Goal: Information Seeking & Learning: Learn about a topic

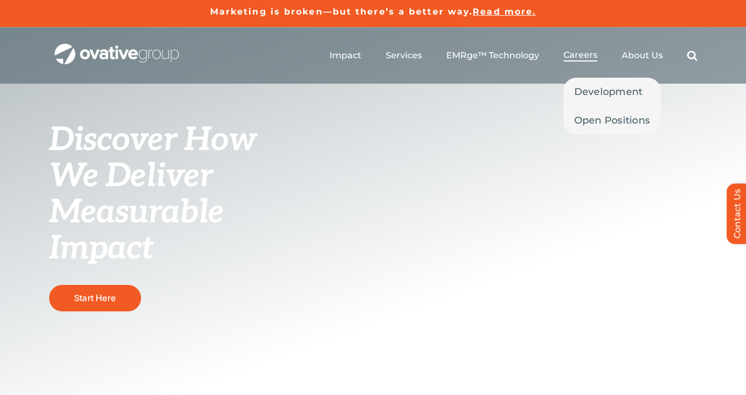
click at [591, 57] on span "Careers" at bounding box center [580, 55] width 34 height 11
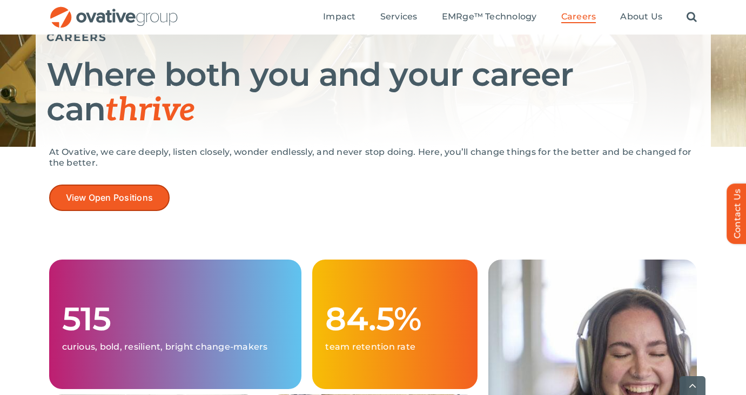
click at [162, 200] on link "View Open Positions" at bounding box center [109, 198] width 121 height 26
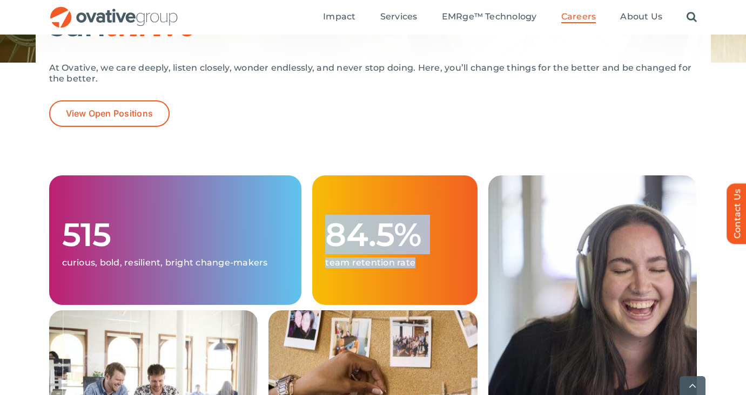
drag, startPoint x: 320, startPoint y: 236, endPoint x: 406, endPoint y: 284, distance: 98.6
click at [406, 284] on div "84.5% team retention rate" at bounding box center [394, 241] width 165 height 130
drag, startPoint x: 406, startPoint y: 284, endPoint x: 397, endPoint y: 212, distance: 72.4
click at [397, 212] on div "84.5% team retention rate" at bounding box center [394, 241] width 165 height 130
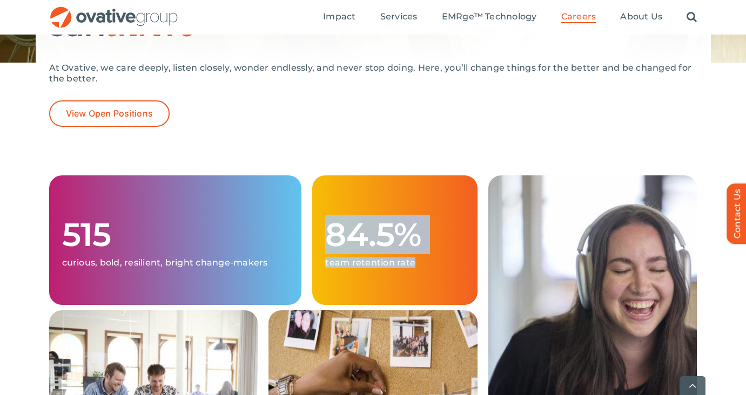
click at [397, 212] on div "84.5% team retention rate" at bounding box center [394, 241] width 165 height 130
drag, startPoint x: 397, startPoint y: 212, endPoint x: 403, endPoint y: 275, distance: 64.1
click at [403, 275] on div "84.5% team retention rate" at bounding box center [394, 241] width 165 height 130
drag, startPoint x: 403, startPoint y: 275, endPoint x: 403, endPoint y: 185, distance: 90.7
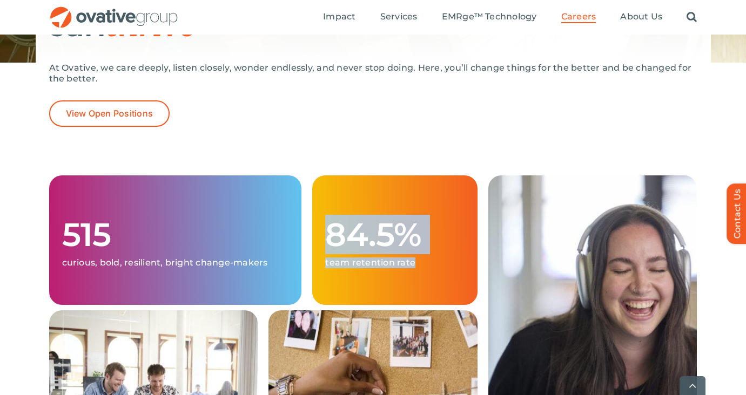
click at [403, 185] on div "84.5% team retention rate" at bounding box center [394, 241] width 165 height 130
click at [403, 184] on div "84.5% team retention rate" at bounding box center [394, 241] width 165 height 130
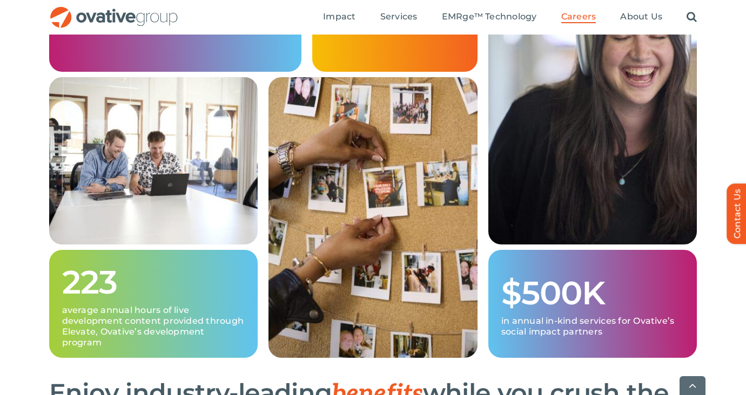
scroll to position [488, 0]
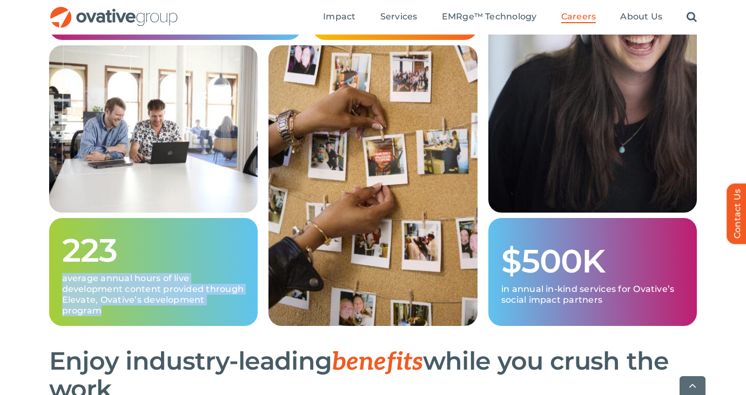
drag, startPoint x: 260, startPoint y: 322, endPoint x: 212, endPoint y: 257, distance: 80.4
click at [211, 257] on div "223 average annual hours of live development content provided through Elevate, …" at bounding box center [154, 185] width 220 height 281
click at [212, 257] on h1 "223" at bounding box center [153, 250] width 183 height 35
drag, startPoint x: 212, startPoint y: 257, endPoint x: 237, endPoint y: 322, distance: 69.4
click at [237, 322] on div "223 average annual hours of live development content provided through Elevate, …" at bounding box center [153, 272] width 209 height 108
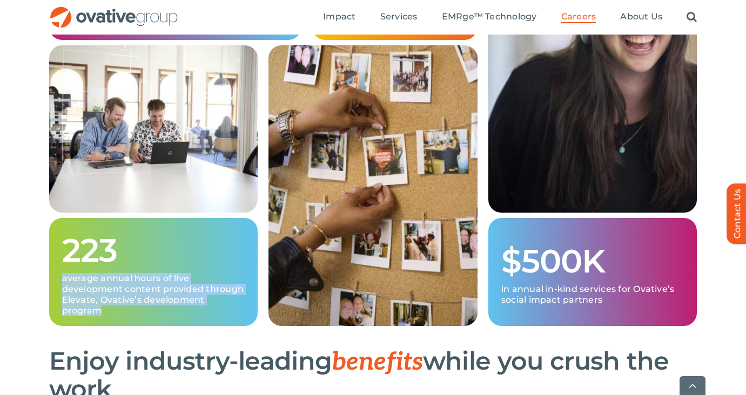
click at [237, 322] on div "223 average annual hours of live development content provided through Elevate, …" at bounding box center [153, 272] width 209 height 108
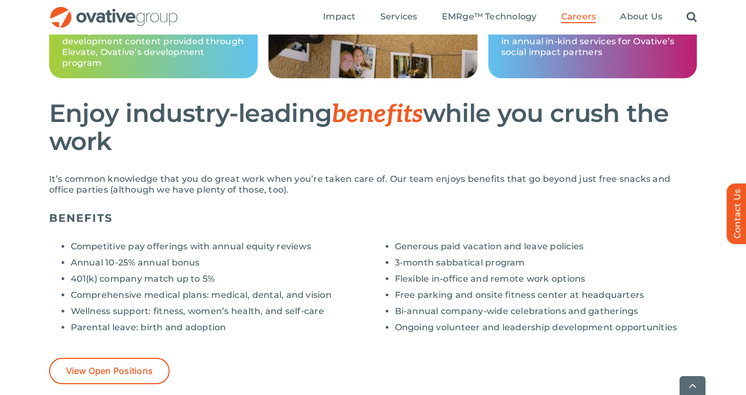
scroll to position [738, 0]
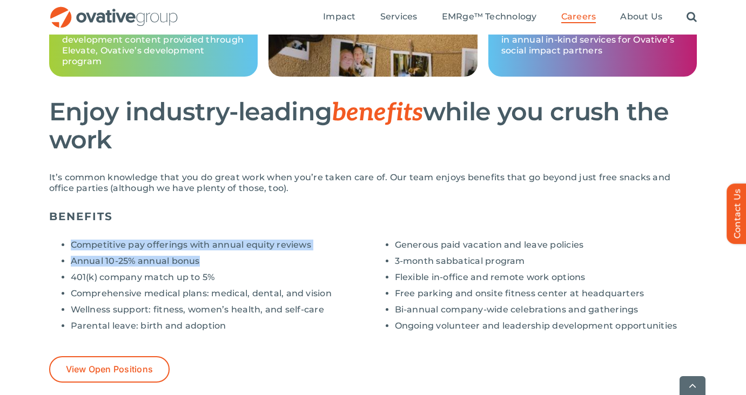
drag, startPoint x: 270, startPoint y: 229, endPoint x: 306, endPoint y: 261, distance: 47.8
click at [305, 261] on div "BENEFITS Competitive pay offerings with annual equity reviews Annual 10-25% ann…" at bounding box center [373, 294] width 648 height 178
click at [306, 261] on li "Annual 10-25% annual bonus" at bounding box center [222, 261] width 302 height 11
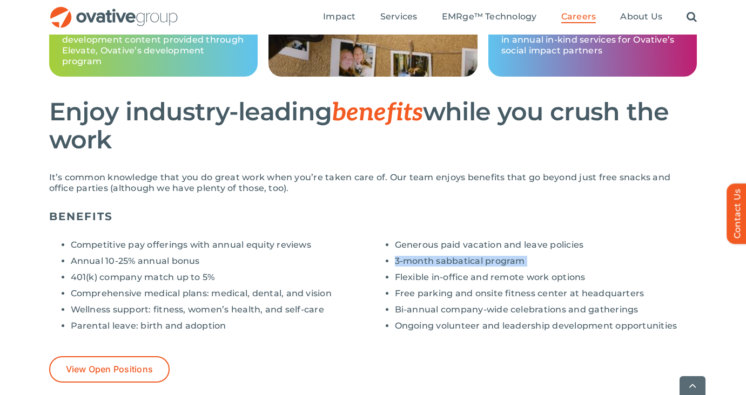
drag, startPoint x: 385, startPoint y: 260, endPoint x: 393, endPoint y: 272, distance: 14.7
click at [393, 272] on ul "Generous paid vacation and leave policies 3-month sabbatical program Flexible i…" at bounding box center [535, 286] width 324 height 92
click at [393, 265] on ul "Generous paid vacation and leave policies 3-month sabbatical program Flexible i…" at bounding box center [535, 286] width 324 height 92
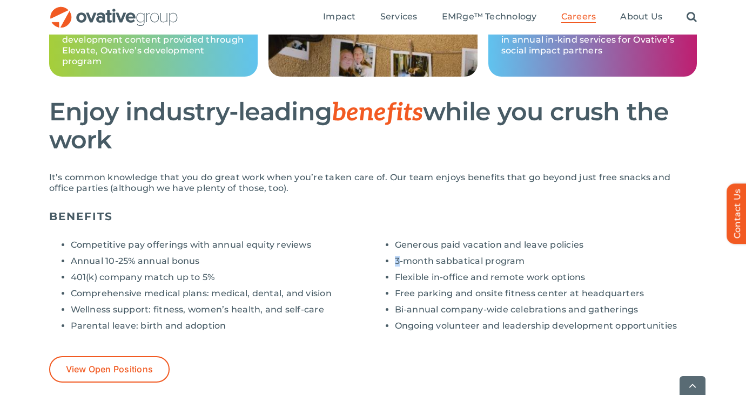
click at [393, 265] on ul "Generous paid vacation and leave policies 3-month sabbatical program Flexible i…" at bounding box center [535, 286] width 324 height 92
click at [392, 265] on ul "Generous paid vacation and leave policies 3-month sabbatical program Flexible i…" at bounding box center [535, 286] width 324 height 92
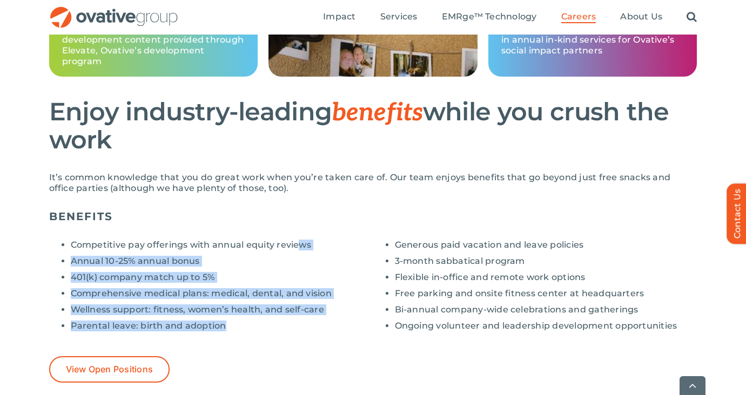
drag, startPoint x: 296, startPoint y: 326, endPoint x: 296, endPoint y: 245, distance: 81.6
click at [296, 245] on ul "Competitive pay offerings with annual equity reviews Annual 10-25% annual bonus…" at bounding box center [211, 286] width 324 height 92
click at [296, 245] on li "Competitive pay offerings with annual equity reviews" at bounding box center [222, 245] width 302 height 11
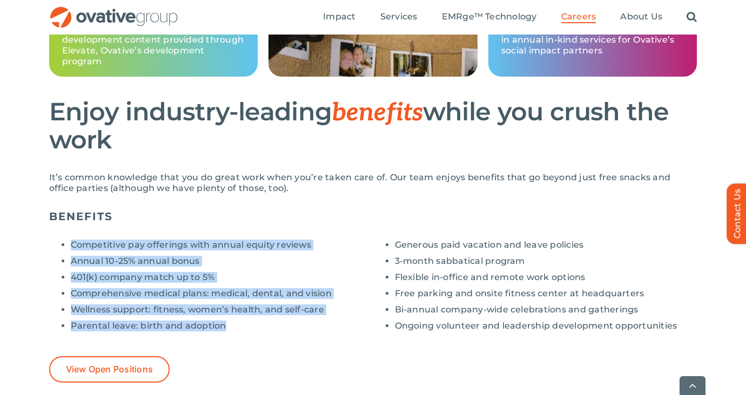
drag, startPoint x: 296, startPoint y: 233, endPoint x: 296, endPoint y: 357, distance: 123.7
click at [296, 357] on div "Competitive pay offerings with annual equity reviews Annual 10-25% annual bonus…" at bounding box center [373, 307] width 648 height 152
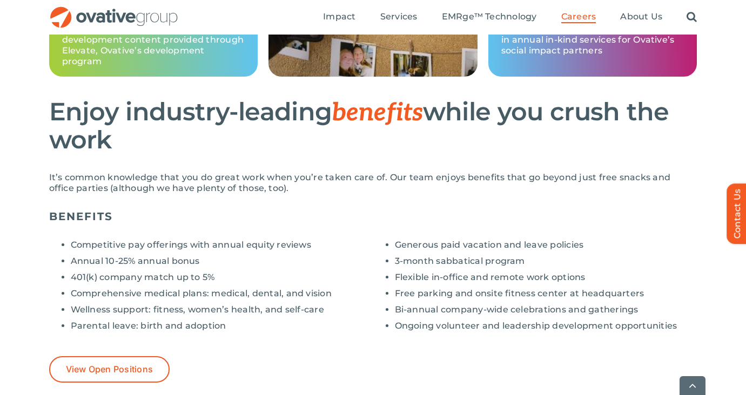
click at [296, 357] on div "View Open Positions" at bounding box center [373, 369] width 648 height 26
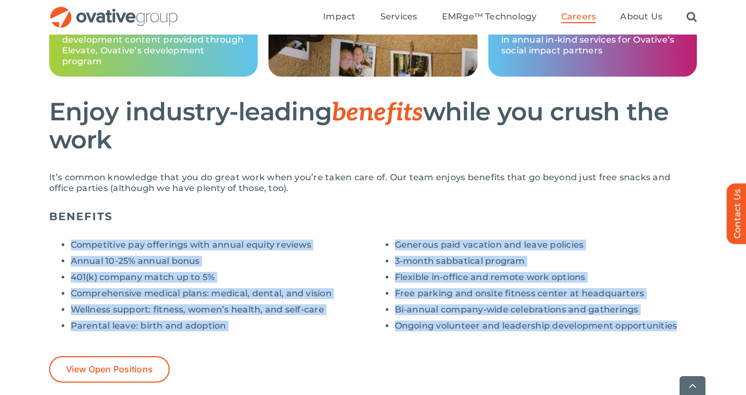
drag, startPoint x: 383, startPoint y: 344, endPoint x: 383, endPoint y: 214, distance: 129.6
click at [383, 214] on div "BENEFITS Competitive pay offerings with annual equity reviews Annual 10-25% ann…" at bounding box center [373, 294] width 648 height 178
click at [383, 214] on h5 "BENEFITS" at bounding box center [373, 216] width 648 height 13
drag, startPoint x: 383, startPoint y: 220, endPoint x: 393, endPoint y: 338, distance: 118.2
click at [393, 338] on div "BENEFITS Competitive pay offerings with annual equity reviews Annual 10-25% ann…" at bounding box center [373, 294] width 648 height 178
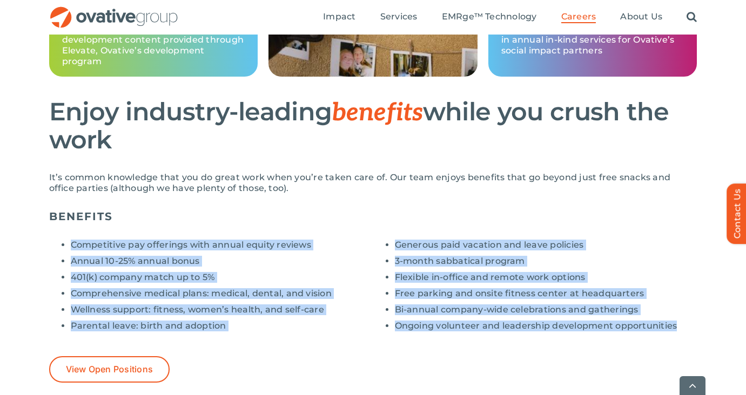
click at [393, 338] on div "Generous paid vacation and leave policies 3-month sabbatical program Flexible i…" at bounding box center [535, 285] width 324 height 109
drag, startPoint x: 393, startPoint y: 338, endPoint x: 383, endPoint y: 214, distance: 123.5
click at [383, 214] on div "BENEFITS Competitive pay offerings with annual equity reviews Annual 10-25% ann…" at bounding box center [373, 294] width 648 height 178
click at [383, 214] on h5 "BENEFITS" at bounding box center [373, 216] width 648 height 13
drag, startPoint x: 383, startPoint y: 214, endPoint x: 393, endPoint y: 332, distance: 117.6
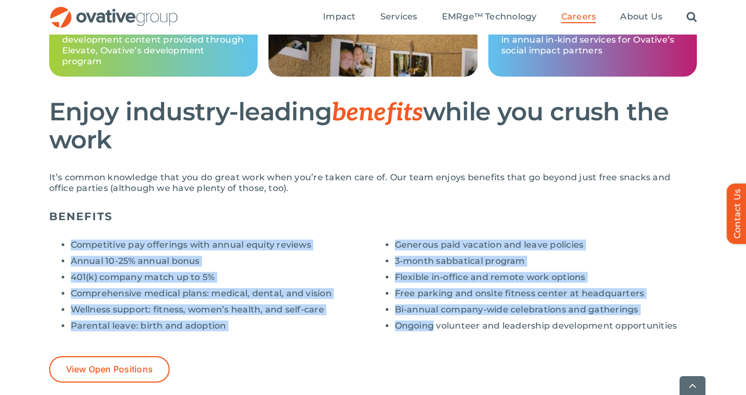
click at [393, 332] on div "BENEFITS Competitive pay offerings with annual equity reviews Annual 10-25% ann…" at bounding box center [373, 294] width 648 height 178
click at [393, 332] on ul "Generous paid vacation and leave policies 3-month sabbatical program Flexible i…" at bounding box center [535, 286] width 324 height 92
drag, startPoint x: 394, startPoint y: 338, endPoint x: 395, endPoint y: 214, distance: 123.7
click at [395, 214] on div "BENEFITS Competitive pay offerings with annual equity reviews Annual 10-25% ann…" at bounding box center [373, 294] width 648 height 178
click at [395, 214] on h5 "BENEFITS" at bounding box center [373, 216] width 648 height 13
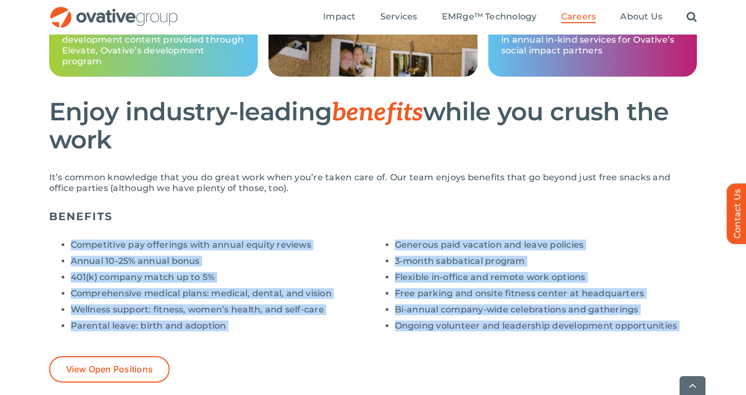
drag, startPoint x: 395, startPoint y: 214, endPoint x: 396, endPoint y: 347, distance: 132.9
click at [396, 347] on div "BENEFITS Competitive pay offerings with annual equity reviews Annual 10-25% ann…" at bounding box center [373, 294] width 648 height 178
click at [396, 347] on div "Competitive pay offerings with annual equity reviews Annual 10-25% annual bonus…" at bounding box center [373, 307] width 648 height 152
drag, startPoint x: 396, startPoint y: 347, endPoint x: 398, endPoint y: 220, distance: 126.4
click at [398, 220] on div "BENEFITS Competitive pay offerings with annual equity reviews Annual 10-25% ann…" at bounding box center [373, 294] width 648 height 178
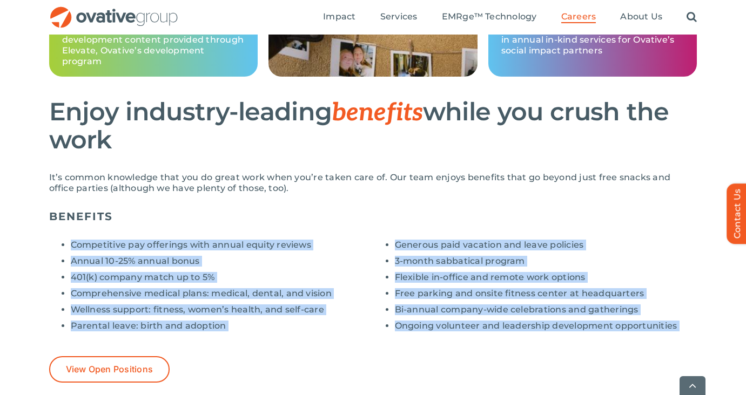
click at [398, 220] on h5 "BENEFITS" at bounding box center [373, 216] width 648 height 13
drag, startPoint x: 398, startPoint y: 220, endPoint x: 401, endPoint y: 357, distance: 136.7
click at [401, 357] on div "BENEFITS Competitive pay offerings with annual equity reviews Annual 10-25% ann…" at bounding box center [373, 294] width 648 height 178
click at [401, 354] on div "Competitive pay offerings with annual equity reviews Annual 10-25% annual bonus…" at bounding box center [373, 307] width 648 height 152
drag, startPoint x: 401, startPoint y: 341, endPoint x: 401, endPoint y: 208, distance: 133.4
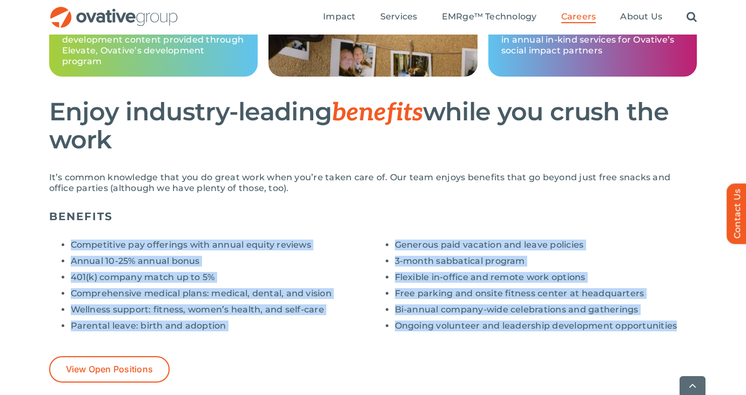
click at [401, 208] on div "BENEFITS Competitive pay offerings with annual equity reviews Annual 10-25% ann…" at bounding box center [373, 294] width 648 height 178
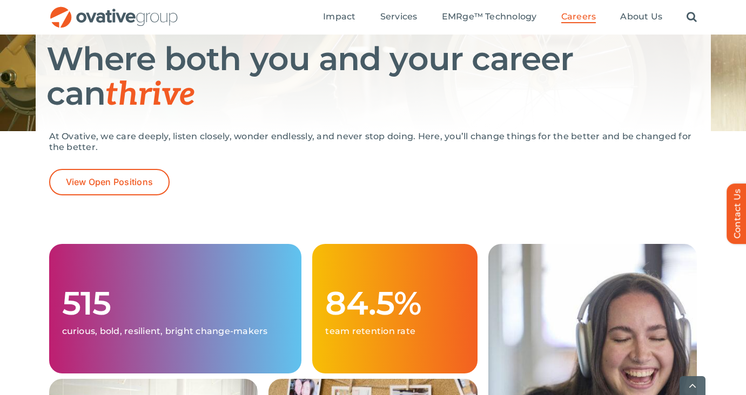
scroll to position [159, 0]
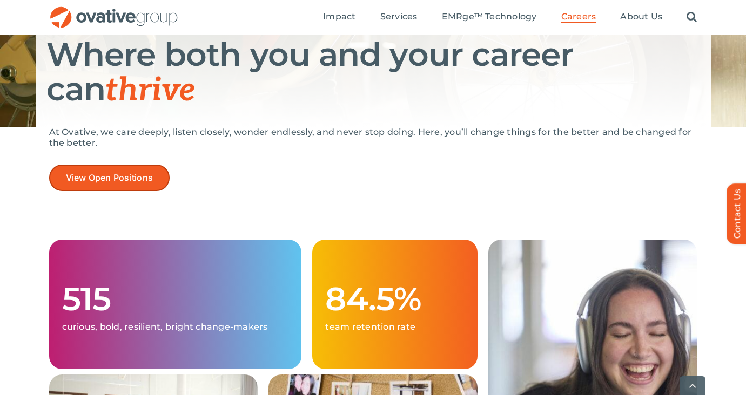
click at [99, 172] on link "View Open Positions" at bounding box center [109, 178] width 121 height 26
